Goal: Information Seeking & Learning: Learn about a topic

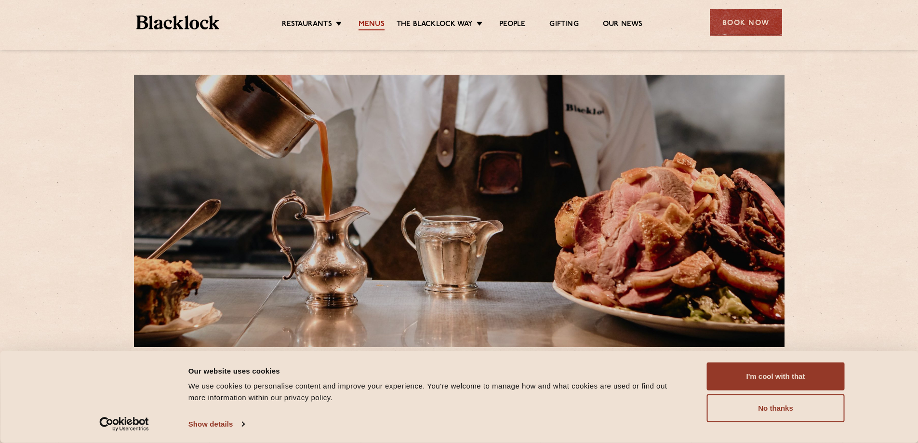
click at [376, 23] on link "Menus" at bounding box center [372, 25] width 26 height 11
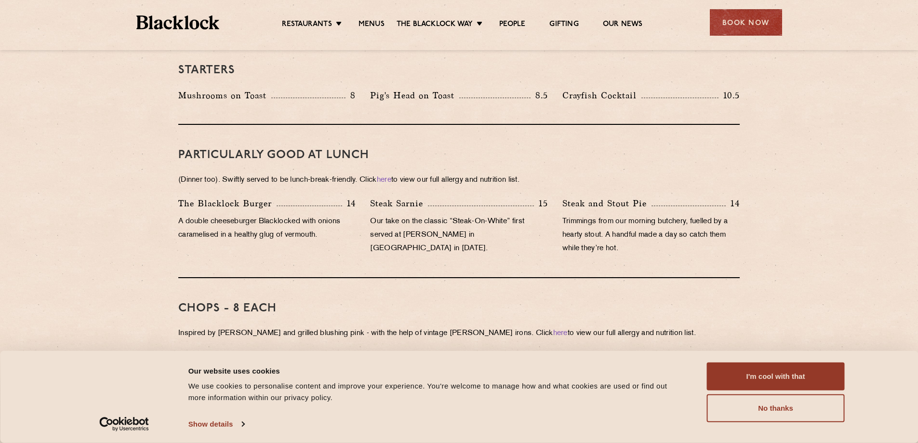
scroll to position [434, 0]
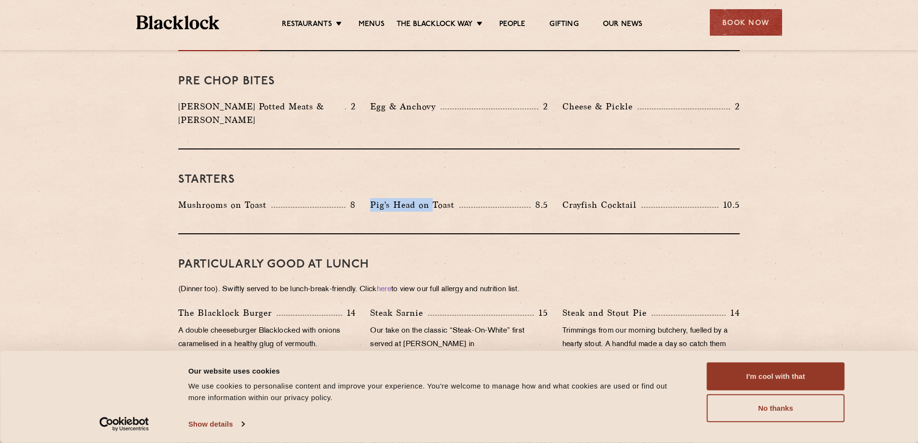
drag, startPoint x: 434, startPoint y: 187, endPoint x: 368, endPoint y: 201, distance: 67.5
click at [368, 201] on div "Pig's Head on Toast 8.5" at bounding box center [459, 207] width 192 height 18
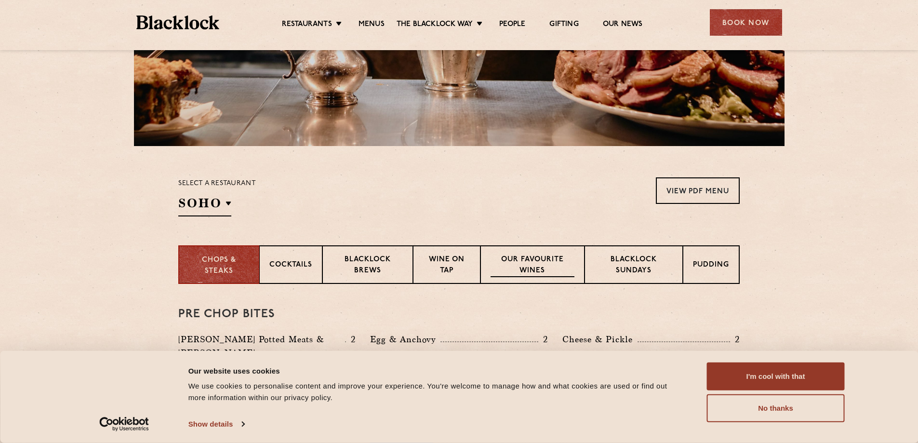
scroll to position [289, 0]
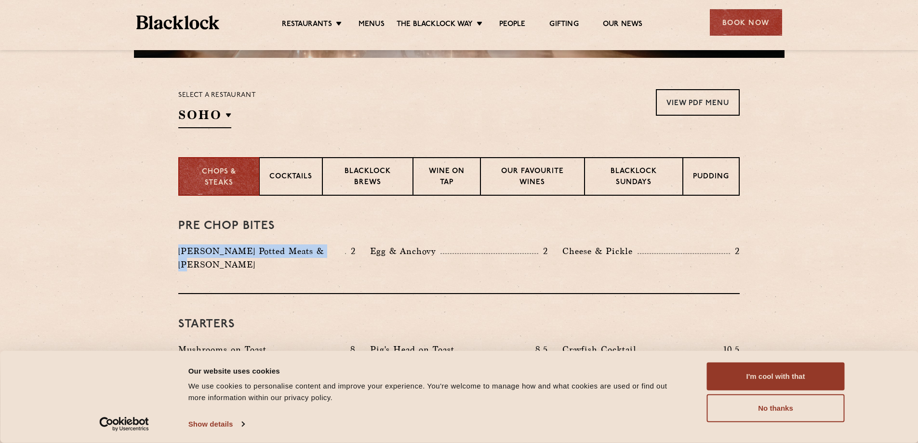
drag, startPoint x: 190, startPoint y: 248, endPoint x: 327, endPoint y: 251, distance: 137.4
click at [327, 251] on div "[PERSON_NAME] Potted Meats & Kimchi 2" at bounding box center [267, 260] width 192 height 32
